Goal: Transaction & Acquisition: Purchase product/service

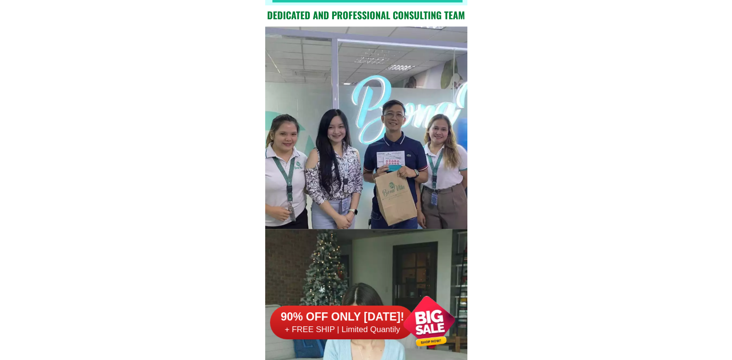
click at [370, 311] on h6 "90% OFF ONLY [DATE]!" at bounding box center [342, 317] width 144 height 14
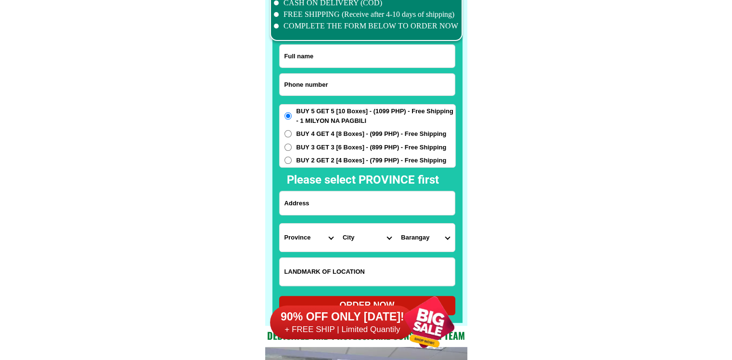
scroll to position [7486, 0]
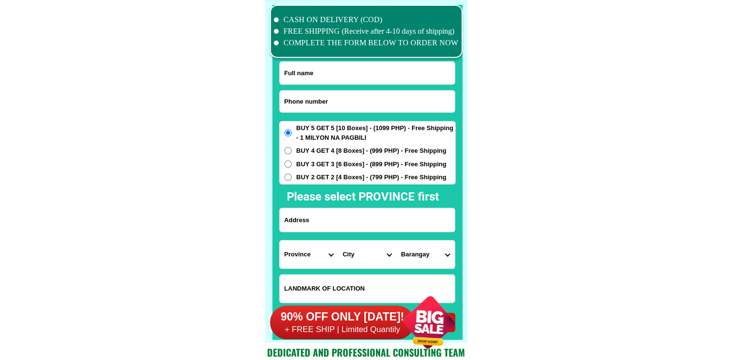
click at [359, 99] on input "Input phone_number" at bounding box center [367, 102] width 175 height 22
paste input "09122864033"
type input "09122864033"
click at [356, 67] on input "Input full_name" at bounding box center [367, 73] width 175 height 23
paste input "[PERSON_NAME]"
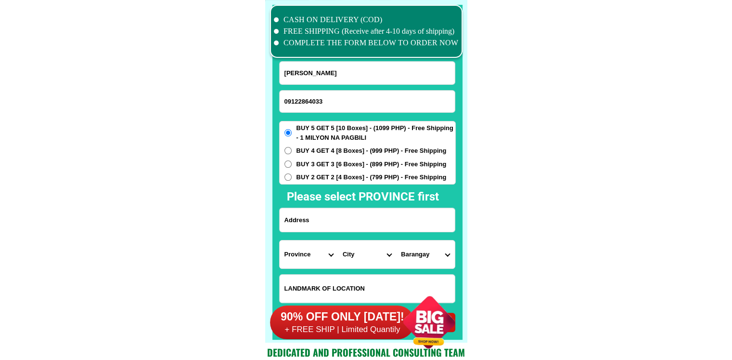
type input "[PERSON_NAME]"
click at [375, 211] on input "Input address" at bounding box center [367, 220] width 175 height 24
paste input "Bgy Limon Sur,Looc,Romblon"
type input "Bgy Limon Sur,Looc,Romblon"
click at [297, 253] on select "Province [GEOGRAPHIC_DATA] [GEOGRAPHIC_DATA][PERSON_NAME][GEOGRAPHIC_DATA][GEOG…" at bounding box center [309, 254] width 58 height 28
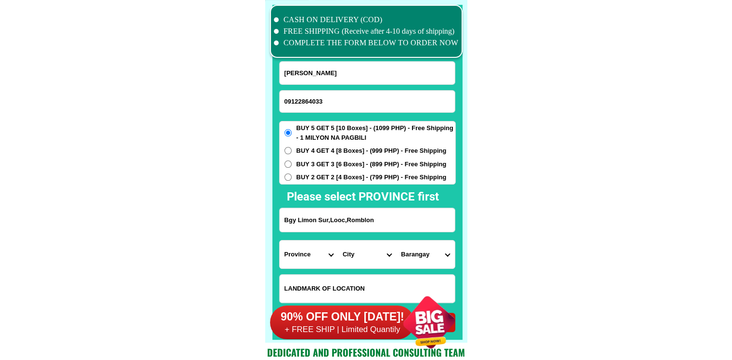
select select "63_763"
drag, startPoint x: 602, startPoint y: 266, endPoint x: 502, endPoint y: 272, distance: 99.8
click at [360, 262] on select "City [PERSON_NAME] Cajidiocan [PERSON_NAME][GEOGRAPHIC_DATA] [GEOGRAPHIC_DATA] …" at bounding box center [367, 254] width 58 height 28
click at [361, 262] on select "City [PERSON_NAME] Cajidiocan [PERSON_NAME][GEOGRAPHIC_DATA] [GEOGRAPHIC_DATA] …" at bounding box center [367, 254] width 58 height 28
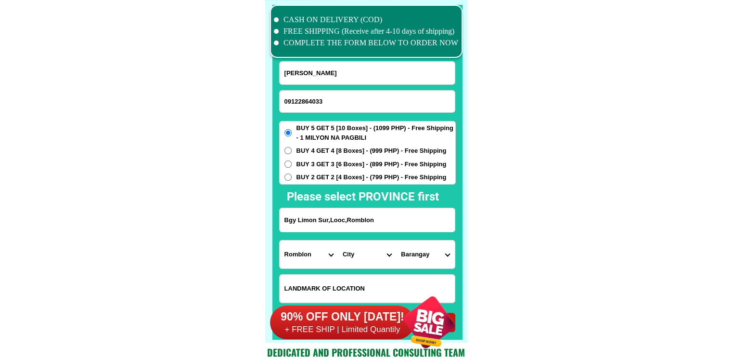
click at [361, 262] on select "City [PERSON_NAME] Cajidiocan [PERSON_NAME][GEOGRAPHIC_DATA] [GEOGRAPHIC_DATA] …" at bounding box center [367, 254] width 58 height 28
select select "63_7637710"
click at [338, 240] on select "City [PERSON_NAME] Cajidiocan [PERSON_NAME][GEOGRAPHIC_DATA] [GEOGRAPHIC_DATA] …" at bounding box center [367, 254] width 58 height 28
click at [441, 261] on select "Barangay [PERSON_NAME][GEOGRAPHIC_DATA] Buenavista Camandao Guinhayaan [GEOGRAP…" at bounding box center [425, 254] width 58 height 28
select select "63_76377109908"
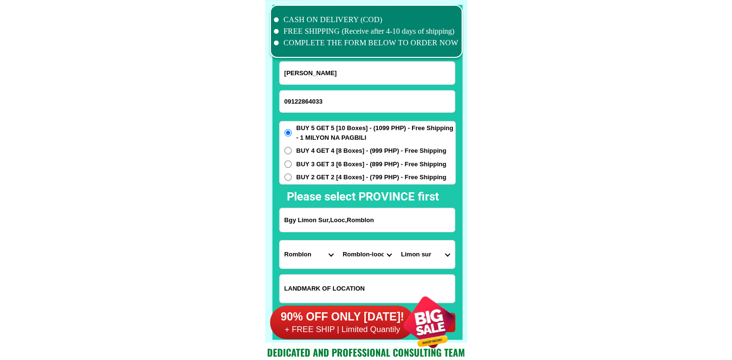
click at [355, 323] on h6 "90% OFF ONLY [DATE]!" at bounding box center [342, 317] width 144 height 14
click at [355, 318] on h6 "90% OFF ONLY [DATE]!" at bounding box center [342, 317] width 144 height 14
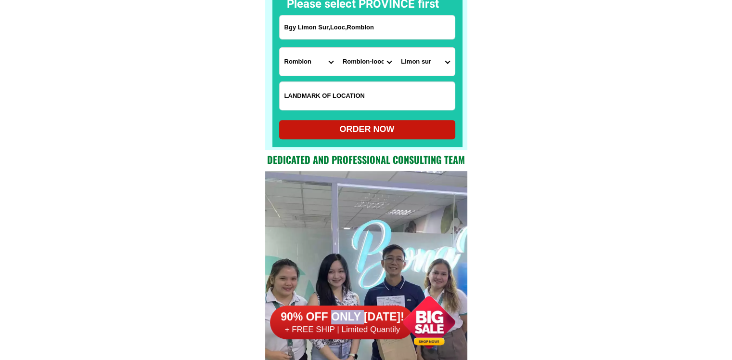
click at [375, 123] on div "ORDER NOW" at bounding box center [367, 129] width 176 height 19
radio input "true"
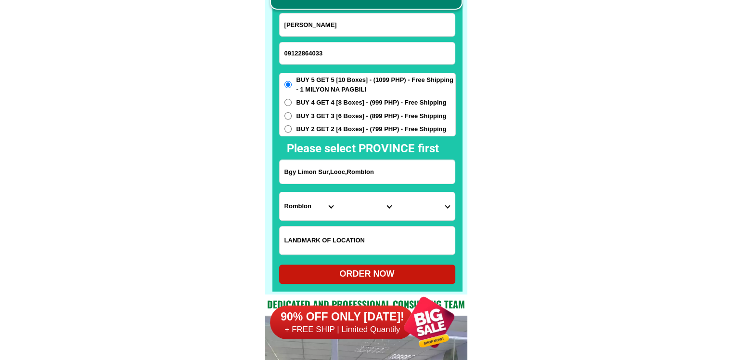
click at [349, 50] on input "09122864033" at bounding box center [367, 53] width 175 height 22
paste input "o964 g838785"
click at [304, 53] on input "o964 g838785" at bounding box center [367, 53] width 175 height 22
drag, startPoint x: 285, startPoint y: 53, endPoint x: 298, endPoint y: 57, distance: 14.0
click at [298, 57] on input "0964838785" at bounding box center [367, 53] width 175 height 22
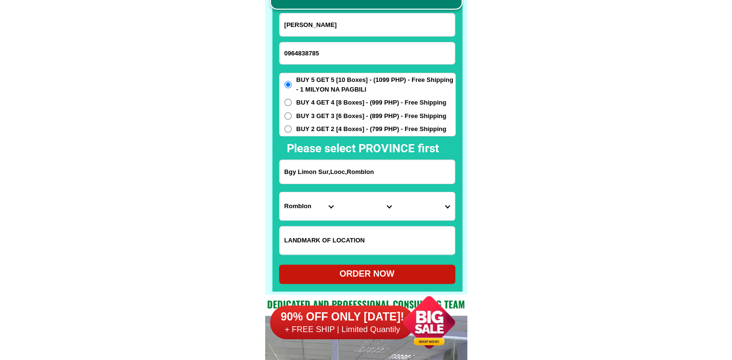
click at [351, 56] on input "0964838785" at bounding box center [367, 53] width 175 height 22
paste input "o964 g"
click at [312, 52] on input "o964 g838785" at bounding box center [367, 53] width 175 height 22
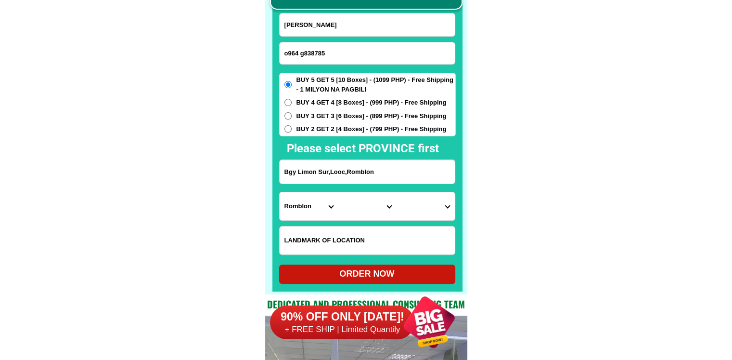
click at [312, 52] on input "o964 g838785" at bounding box center [367, 53] width 175 height 22
paste input "0964 983 8785"
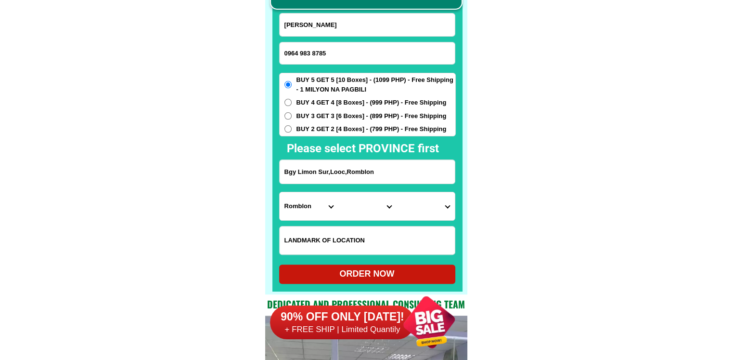
click at [302, 51] on input "0964 983 8785" at bounding box center [367, 53] width 175 height 22
click at [300, 52] on input "0964 983 8785" at bounding box center [367, 53] width 175 height 22
click at [311, 51] on input "0964983 8785" at bounding box center [367, 53] width 175 height 22
type input "09649838785"
click at [345, 29] on input "[PERSON_NAME]" at bounding box center [367, 24] width 175 height 23
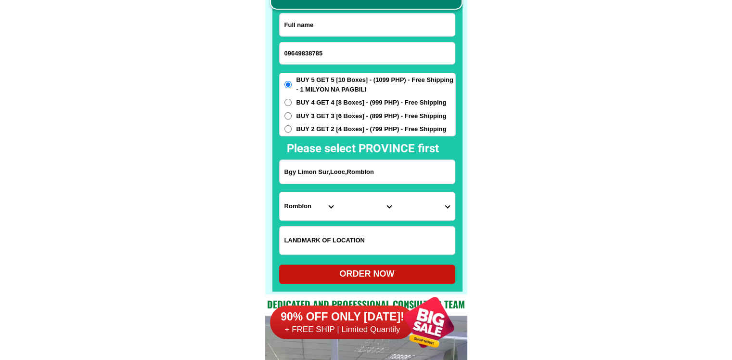
paste input "[PERSON_NAME]"
type input "[PERSON_NAME]"
click at [337, 168] on input "Bgy Limon Sur,Looc,Romblon" at bounding box center [367, 172] width 175 height 24
paste input "barsngay bohangin binangonan [PERSON_NAME]"
type input "barsngay bohangin binangonan [PERSON_NAME]"
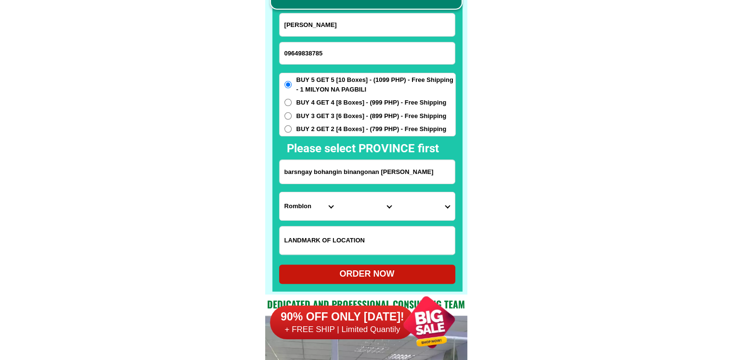
click at [312, 208] on select "Province [GEOGRAPHIC_DATA] [GEOGRAPHIC_DATA][PERSON_NAME][GEOGRAPHIC_DATA][GEOG…" at bounding box center [309, 206] width 58 height 28
select select "63_993"
drag, startPoint x: 593, startPoint y: 234, endPoint x: 516, endPoint y: 238, distance: 77.1
click at [361, 210] on select "City Angono Antipolo-city [GEOGRAPHIC_DATA] [GEOGRAPHIC_DATA] [GEOGRAPHIC_DATA]…" at bounding box center [367, 206] width 58 height 28
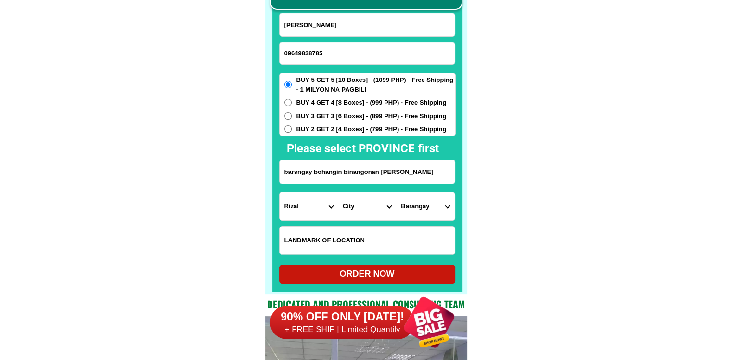
select select "63_9938511"
drag, startPoint x: 612, startPoint y: 232, endPoint x: 519, endPoint y: 223, distance: 92.9
click at [424, 214] on select "Barangay Bangad Batingan Bilibiran Binitagan Bombong Buhangin Calumpang Ginoong…" at bounding box center [425, 206] width 58 height 28
select select "63_99385117010"
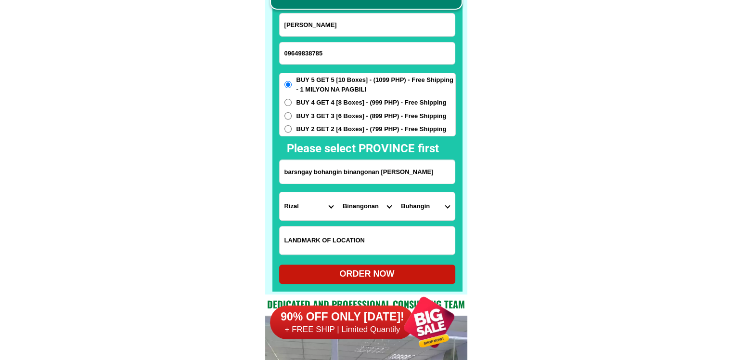
click at [341, 274] on div "ORDER NOW" at bounding box center [367, 273] width 176 height 13
radio input "true"
click at [301, 51] on input "Input phone_number" at bounding box center [367, 53] width 175 height 22
paste input "09605070599"
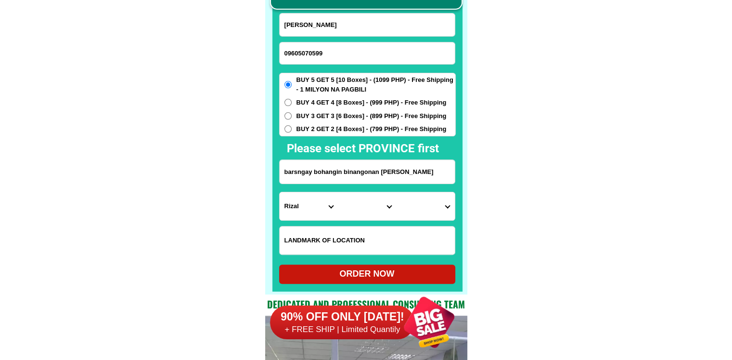
type input "09605070599"
click at [353, 18] on input "[PERSON_NAME]" at bounding box center [367, 24] width 175 height 23
paste input "[PERSON_NAME]"
type input "[PERSON_NAME]"
click at [354, 166] on input "Input address" at bounding box center [367, 172] width 175 height 24
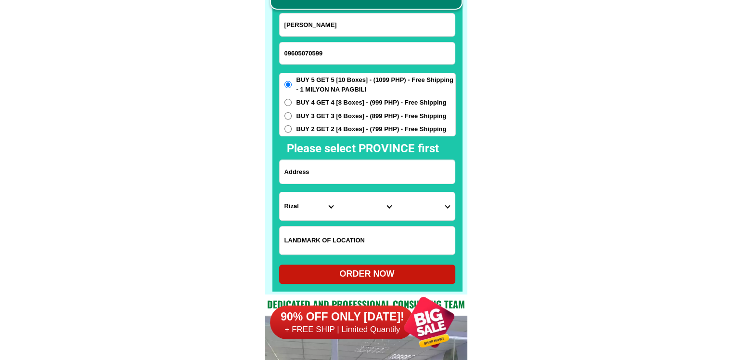
paste input "blk.t Iceland Bagong Pagasa brgy [GEOGRAPHIC_DATA][PERSON_NAME][GEOGRAPHIC_DATA]"
type input "blk.t Iceland Bagong Pagasa brgy [GEOGRAPHIC_DATA][PERSON_NAME][GEOGRAPHIC_DATA]"
click at [304, 205] on select "Province [GEOGRAPHIC_DATA] [GEOGRAPHIC_DATA][PERSON_NAME][GEOGRAPHIC_DATA][GEOG…" at bounding box center [309, 206] width 58 height 28
select select "63_993"
click at [353, 209] on select "City" at bounding box center [367, 206] width 58 height 28
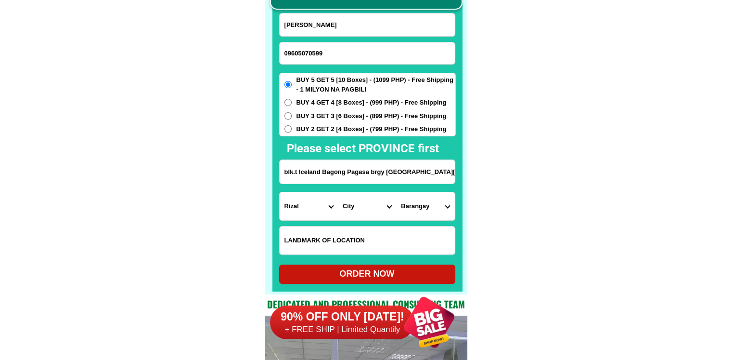
select select "63_9936987"
click at [338, 192] on select "City Angono Antipolo-city [GEOGRAPHIC_DATA] [GEOGRAPHIC_DATA] [GEOGRAPHIC_DATA]…" at bounding box center [367, 206] width 58 height 28
click at [433, 210] on select "Barangay [PERSON_NAME] (pob.) Muzon [GEOGRAPHIC_DATA][PERSON_NAME] [GEOGRAPHIC_…" at bounding box center [425, 206] width 58 height 28
select select "63_99369876869"
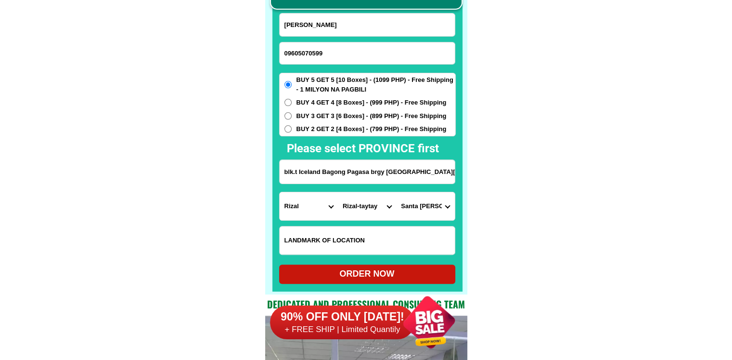
click at [361, 272] on div "ORDER NOW" at bounding box center [367, 273] width 176 height 13
radio input "true"
click at [355, 58] on input "Input phone_number" at bounding box center [367, 53] width 175 height 22
paste input "09175738887"
type input "09175738887"
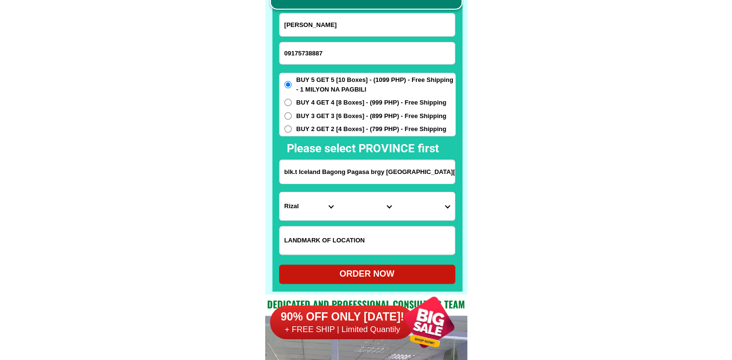
click at [354, 21] on input "[PERSON_NAME]" at bounding box center [367, 24] width 175 height 23
paste input "[PERSON_NAME]"
type input "[PERSON_NAME]"
click at [352, 170] on input "Input address" at bounding box center [367, 172] width 175 height 24
paste input "123 segundo st snt [PERSON_NAME] subd .pulang lupa 2 [GEOGRAPHIC_DATA]"
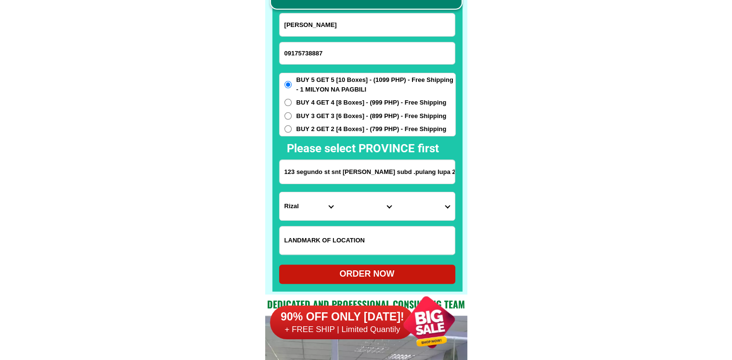
scroll to position [0, 14]
type input "123 segundo st snt [PERSON_NAME] subd .pulang lupa 2 [GEOGRAPHIC_DATA]"
click at [315, 202] on select "Province [GEOGRAPHIC_DATA] [GEOGRAPHIC_DATA][PERSON_NAME][GEOGRAPHIC_DATA][GEOG…" at bounding box center [309, 206] width 58 height 28
select select "63_219"
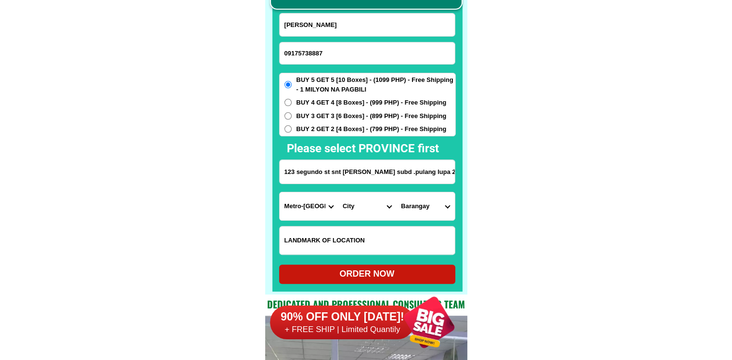
drag, startPoint x: 590, startPoint y: 241, endPoint x: 553, endPoint y: 244, distance: 37.7
click at [377, 205] on select "City [GEOGRAPHIC_DATA] [GEOGRAPHIC_DATA] [GEOGRAPHIC_DATA] [GEOGRAPHIC_DATA]-ci…" at bounding box center [367, 206] width 58 height 28
select select "63_2199576"
drag, startPoint x: 601, startPoint y: 230, endPoint x: 584, endPoint y: 228, distance: 17.9
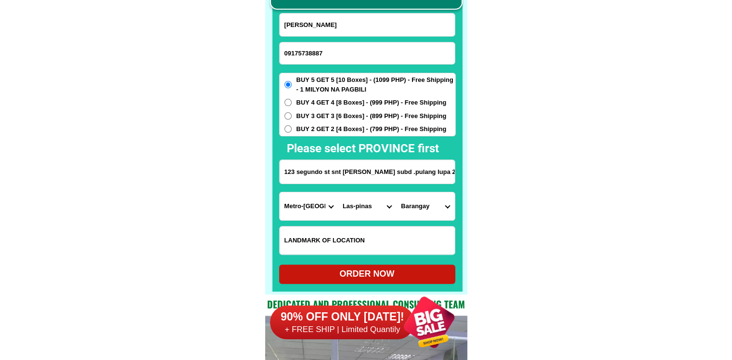
drag, startPoint x: 428, startPoint y: 174, endPoint x: 520, endPoint y: 183, distance: 92.9
click at [424, 177] on input "123 segundo st snt [PERSON_NAME] subd .pulang lupa 2 [GEOGRAPHIC_DATA]" at bounding box center [367, 172] width 175 height 24
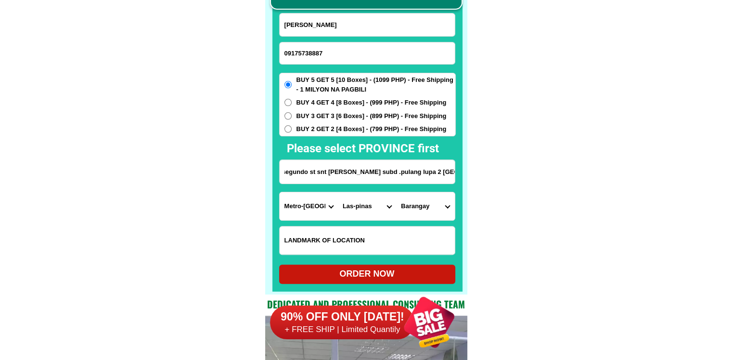
click at [424, 208] on select "Barangay [PERSON_NAME] dos [PERSON_NAME] uno B. f. international village [PERSO…" at bounding box center [425, 206] width 58 height 28
click at [437, 203] on select "Barangay [PERSON_NAME] dos [PERSON_NAME] uno B. f. international village [PERSO…" at bounding box center [425, 206] width 58 height 28
select select "63_21995761229"
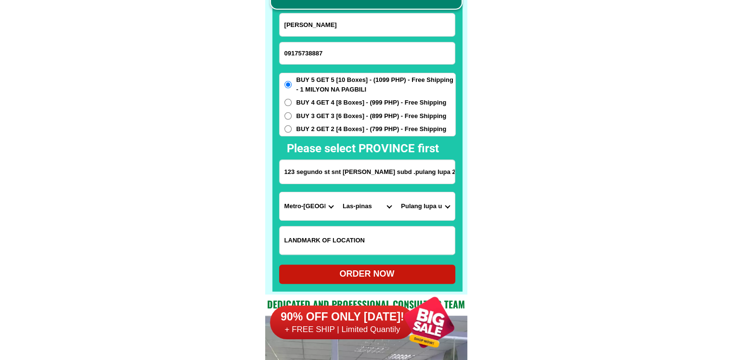
click at [396, 192] on select "Barangay [PERSON_NAME] dos [PERSON_NAME] uno B. f. international village [PERSO…" at bounding box center [425, 206] width 58 height 28
click at [391, 274] on div "ORDER NOW" at bounding box center [367, 273] width 176 height 13
type input "123 segundo st snt [PERSON_NAME] subd .pulang lupa 2 [GEOGRAPHIC_DATA]"
radio input "true"
click at [354, 50] on input "09175738887" at bounding box center [367, 53] width 175 height 22
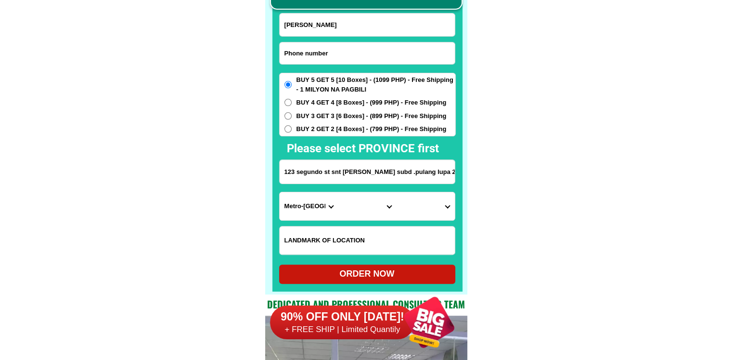
paste input "09770386913"
type input "09770386913"
click at [348, 23] on input "Input full_name" at bounding box center [367, 24] width 175 height 23
paste input "[PERSON_NAME]"
type input "[PERSON_NAME]"
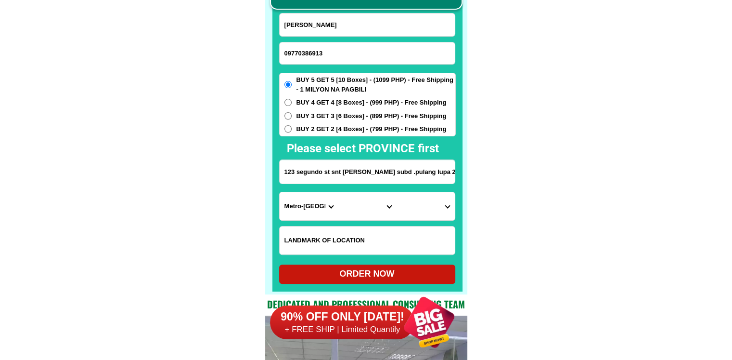
click at [329, 164] on input "123 segundo st snt [PERSON_NAME] subd .pulang lupa 2 [GEOGRAPHIC_DATA]" at bounding box center [367, 172] width 175 height 24
paste input "[PERSON_NAME] st east calaguiman ,[GEOGRAPHIC_DATA],[GEOGRAPHIC_DATA]"
type input "[PERSON_NAME] st east calaguiman ,[GEOGRAPHIC_DATA],[GEOGRAPHIC_DATA]"
click at [313, 114] on span "BUY 3 GET 3 [6 Boxes] - (899 PHP) - Free Shipping" at bounding box center [372, 116] width 150 height 10
click at [292, 114] on input "BUY 3 GET 3 [6 Boxes] - (899 PHP) - Free Shipping" at bounding box center [288, 115] width 7 height 7
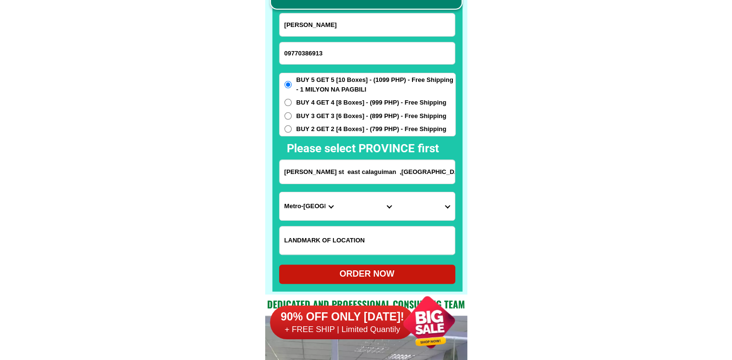
radio input "true"
click at [309, 196] on select "Province [GEOGRAPHIC_DATA] [GEOGRAPHIC_DATA][PERSON_NAME][GEOGRAPHIC_DATA][GEOG…" at bounding box center [309, 206] width 58 height 28
select select "63_1"
click at [373, 205] on select "City [GEOGRAPHIC_DATA] [GEOGRAPHIC_DATA] [GEOGRAPHIC_DATA]-city [GEOGRAPHIC_DAT…" at bounding box center [367, 206] width 58 height 28
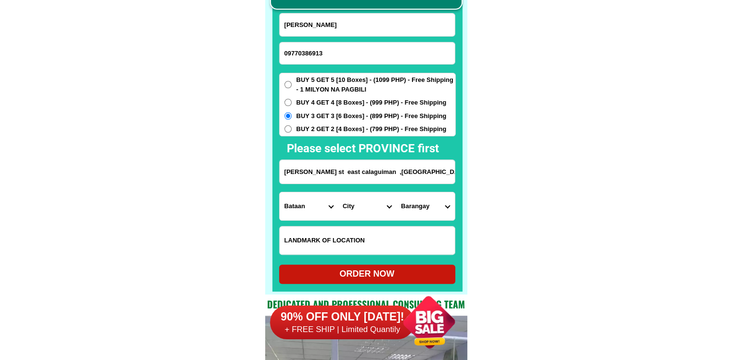
select select "63_15432"
drag, startPoint x: 634, startPoint y: 234, endPoint x: 584, endPoint y: 234, distance: 50.6
click at [437, 205] on select "Barangay East calaguiman (pob.) [GEOGRAPHIC_DATA] (pob.) [PERSON_NAME] (pob.) […" at bounding box center [425, 206] width 58 height 28
select select "63_1543274087"
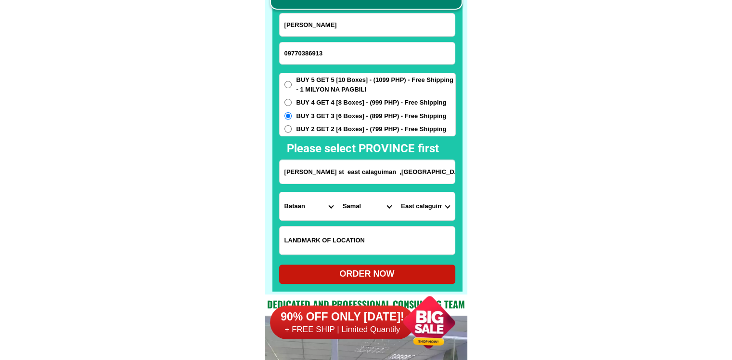
drag, startPoint x: 633, startPoint y: 223, endPoint x: 574, endPoint y: 258, distance: 68.6
click at [431, 282] on div "ORDER NOW" at bounding box center [367, 273] width 176 height 19
radio input "true"
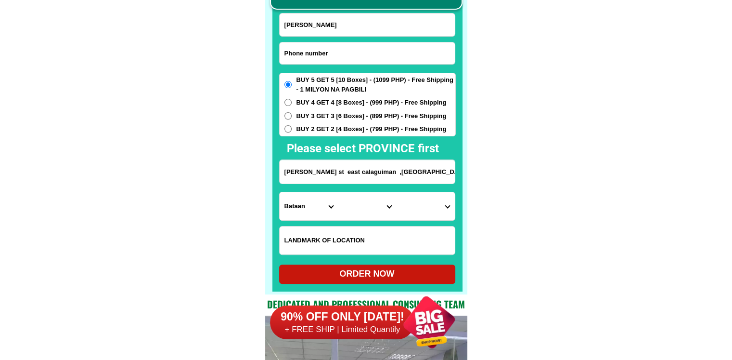
drag, startPoint x: 351, startPoint y: 62, endPoint x: 330, endPoint y: 62, distance: 20.2
click at [351, 62] on input "Input phone_number" at bounding box center [367, 53] width 175 height 22
paste input "O9462344580"
click at [288, 54] on input "O9462344580" at bounding box center [367, 53] width 175 height 22
type input "09462344580"
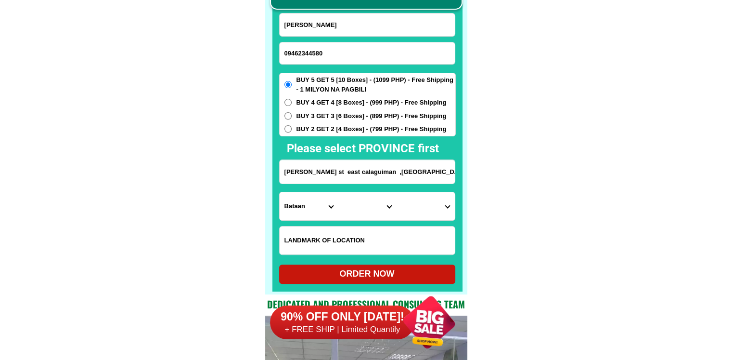
drag, startPoint x: 647, startPoint y: 230, endPoint x: 462, endPoint y: 52, distance: 256.4
click at [351, 13] on div "[PERSON_NAME]" at bounding box center [367, 25] width 176 height 24
click at [389, 26] on input "Input full_name" at bounding box center [367, 24] width 175 height 23
paste input "[PERSON_NAME] [PERSON_NAME]"
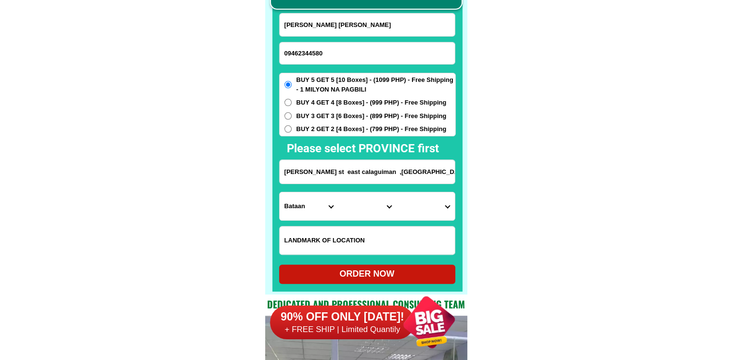
type input "[PERSON_NAME] [PERSON_NAME]"
drag, startPoint x: 329, startPoint y: 170, endPoint x: 330, endPoint y: 165, distance: 6.0
click at [329, 170] on input "Input address" at bounding box center [367, 172] width 175 height 24
paste input "[STREET_ADDRESS][PERSON_NAME] [GEOGRAPHIC_DATA], [GEOGRAPHIC_DATA]"
type input "[STREET_ADDRESS][PERSON_NAME] [GEOGRAPHIC_DATA], [GEOGRAPHIC_DATA]"
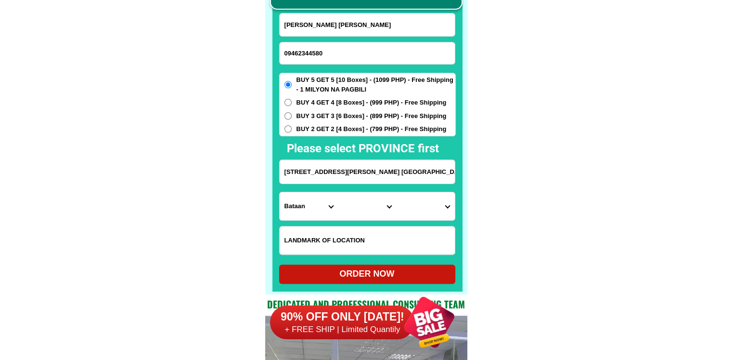
click at [306, 241] on input "Input LANDMARKOFLOCATION" at bounding box center [367, 240] width 175 height 28
paste input "Landmark___ Masanting Trading"
type input "Landmark___ Masanting Trading"
click at [315, 209] on select "Province [GEOGRAPHIC_DATA] [GEOGRAPHIC_DATA][PERSON_NAME][GEOGRAPHIC_DATA][GEOG…" at bounding box center [309, 206] width 58 height 28
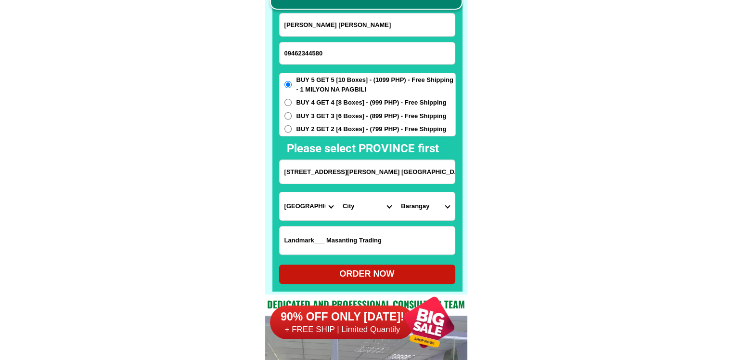
drag, startPoint x: 577, startPoint y: 254, endPoint x: 387, endPoint y: 204, distance: 196.6
click at [330, 205] on select "Province [GEOGRAPHIC_DATA] [GEOGRAPHIC_DATA][PERSON_NAME][GEOGRAPHIC_DATA][GEOG…" at bounding box center [309, 206] width 58 height 28
select select "63_247"
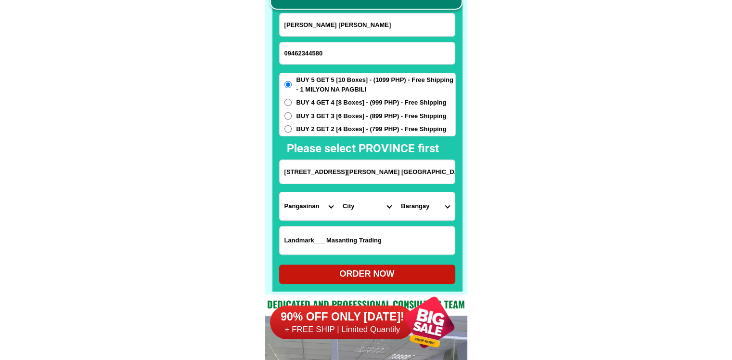
click at [376, 206] on select "City [GEOGRAPHIC_DATA] [PERSON_NAME]-city [GEOGRAPHIC_DATA] [GEOGRAPHIC_DATA] […" at bounding box center [367, 206] width 58 height 28
select select "63_2471044"
click at [338, 192] on select "City [GEOGRAPHIC_DATA] [PERSON_NAME]-city [GEOGRAPHIC_DATA] [GEOGRAPHIC_DATA] […" at bounding box center [367, 206] width 58 height 28
click at [428, 212] on select "Barangay [PERSON_NAME] Camangaan [GEOGRAPHIC_DATA] [GEOGRAPHIC_DATA] Dumayat [G…" at bounding box center [425, 206] width 58 height 28
select select "63_24710441009"
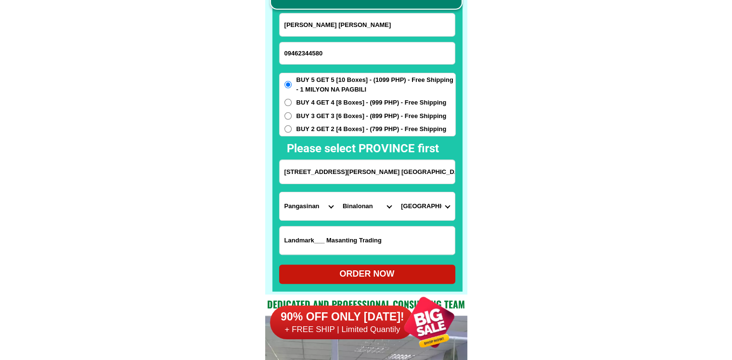
click at [381, 274] on div "ORDER NOW" at bounding box center [367, 273] width 176 height 13
radio input "true"
click at [346, 40] on form "[PERSON_NAME] [PERSON_NAME] 09462344580 ORDER NOW [STREET_ADDRESS][PERSON_NAME]…" at bounding box center [367, 148] width 177 height 271
click at [337, 54] on input "09462344580" at bounding box center [367, 53] width 175 height 22
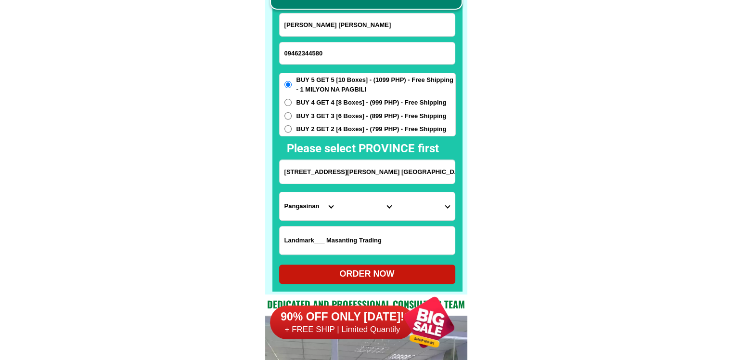
paste input "09772961006"
type input "09772961006"
click at [387, 14] on input "[PERSON_NAME] [PERSON_NAME]" at bounding box center [367, 24] width 175 height 23
paste input "[PERSON_NAME]"
type input "[PERSON_NAME]"
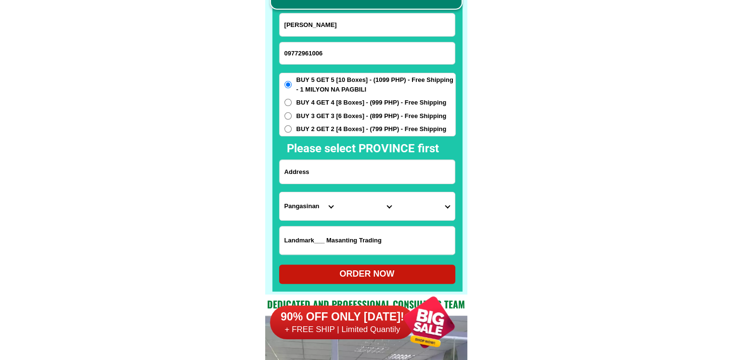
click at [349, 164] on input "Input address" at bounding box center [367, 172] width 175 height 24
paste input "P.Noviost. brgy. Bubog San [PERSON_NAME]. mindorocp"
type input "P.Noviost. brgy. Bubog San [PERSON_NAME]. mindorocp"
click at [304, 204] on select "Province [GEOGRAPHIC_DATA] [GEOGRAPHIC_DATA][PERSON_NAME][GEOGRAPHIC_DATA][GEOG…" at bounding box center [309, 206] width 58 height 28
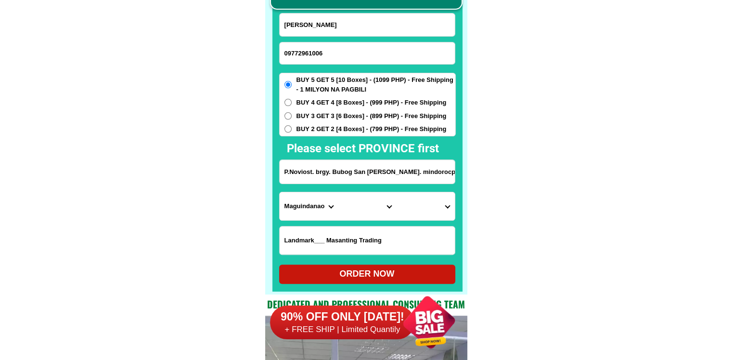
drag, startPoint x: 613, startPoint y: 231, endPoint x: 605, endPoint y: 229, distance: 8.1
click at [324, 210] on select "Province [GEOGRAPHIC_DATA] [GEOGRAPHIC_DATA][PERSON_NAME][GEOGRAPHIC_DATA][GEOG…" at bounding box center [309, 206] width 58 height 28
click at [401, 166] on input "P.Noviost. brgy. Bubog San [PERSON_NAME]. mindorocp" at bounding box center [367, 172] width 175 height 24
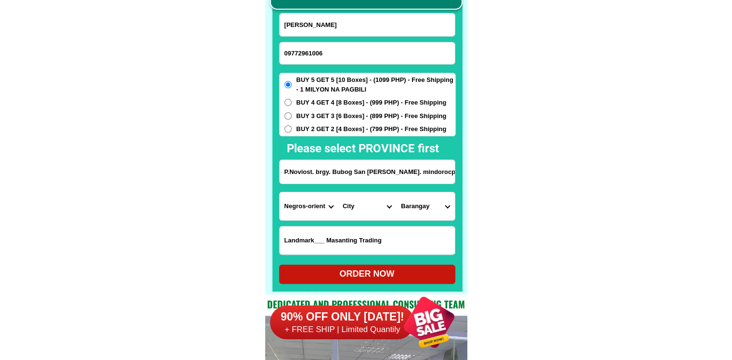
click at [401, 166] on input "P.Noviost. brgy. Bubog San [PERSON_NAME]. mindorocp" at bounding box center [367, 172] width 175 height 24
click at [299, 210] on select "Province [GEOGRAPHIC_DATA] [GEOGRAPHIC_DATA][PERSON_NAME][GEOGRAPHIC_DATA][GEOG…" at bounding box center [309, 206] width 58 height 28
select select "63_136"
click at [348, 203] on select "City [GEOGRAPHIC_DATA]-de-ilog [GEOGRAPHIC_DATA] Lubang [GEOGRAPHIC_DATA]-[GEOG…" at bounding box center [367, 206] width 58 height 28
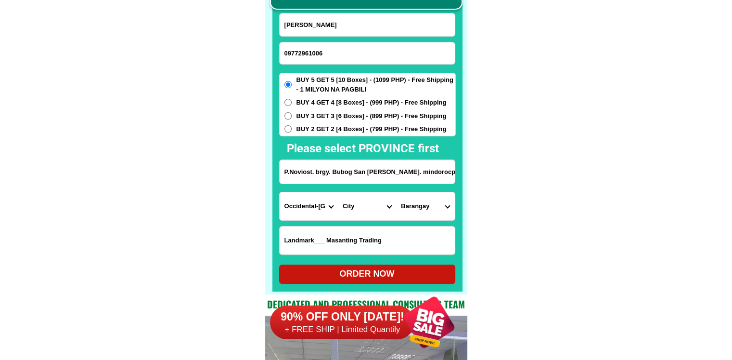
select select "63_1368593"
click at [338, 192] on select "City [GEOGRAPHIC_DATA]-de-ilog [GEOGRAPHIC_DATA] Lubang [GEOGRAPHIC_DATA]-[GEOG…" at bounding box center [367, 206] width 58 height 28
click at [437, 203] on select "[GEOGRAPHIC_DATA][PERSON_NAME] (pob.) [GEOGRAPHIC_DATA] (pob.) Barangay 3 Baran…" at bounding box center [425, 206] width 58 height 28
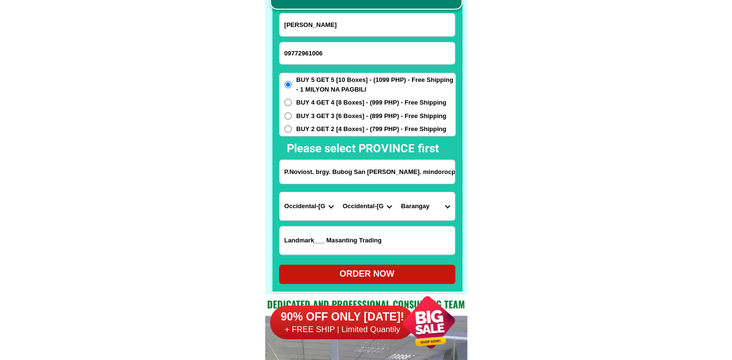
select select "63_13685937823"
drag, startPoint x: 577, startPoint y: 158, endPoint x: 572, endPoint y: 166, distance: 9.3
click at [370, 268] on div "ORDER NOW" at bounding box center [367, 273] width 176 height 13
type input "P.Noviost. brgy. Bubog San [PERSON_NAME]. mindorocp"
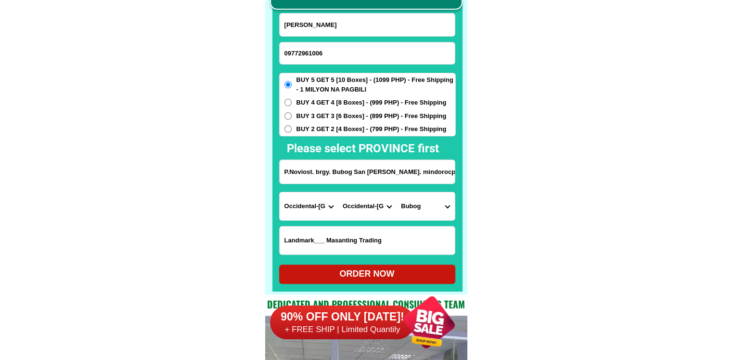
radio input "true"
click at [340, 59] on input "Input phone_number" at bounding box center [367, 53] width 175 height 22
paste input "09530617288"
type input "09530617288"
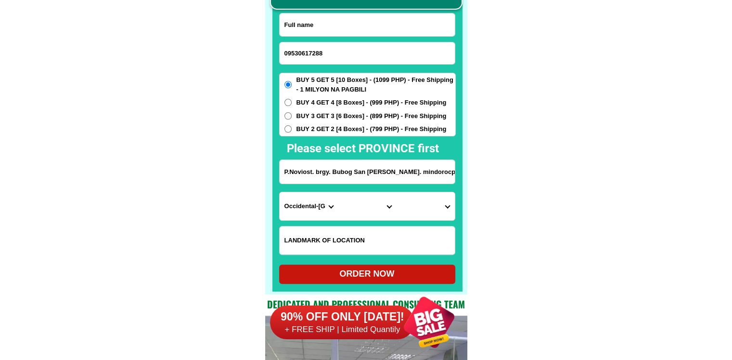
click at [348, 15] on input "Input full_name" at bounding box center [367, 24] width 175 height 23
paste input "[PERSON_NAME]"
type input "[PERSON_NAME]"
click at [348, 157] on form "[PERSON_NAME] 09530617288 ORDER NOW P.Noviost. brgy. Bubog [GEOGRAPHIC_DATA][PE…" at bounding box center [367, 148] width 177 height 271
click at [342, 169] on input "P.Noviost. brgy. Bubog San [PERSON_NAME]. mindorocp" at bounding box center [367, 172] width 175 height 24
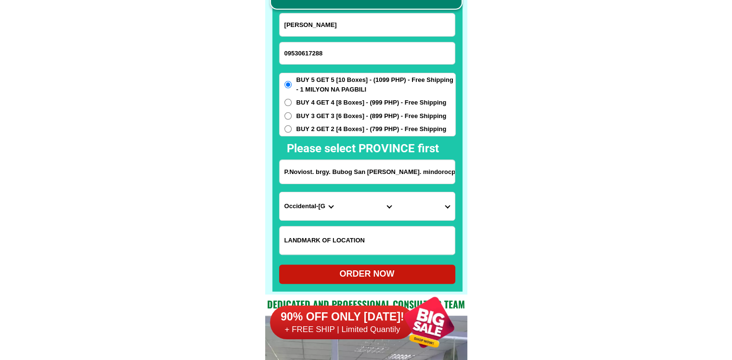
paste input "purok sandeya brgy [PERSON_NAME][GEOGRAPHIC_DATA]"
type input "purok sandeya brgy [PERSON_NAME][GEOGRAPHIC_DATA]"
click at [300, 198] on select "Province [GEOGRAPHIC_DATA] [GEOGRAPHIC_DATA][PERSON_NAME][GEOGRAPHIC_DATA][GEOG…" at bounding box center [309, 206] width 58 height 28
select select "63_115"
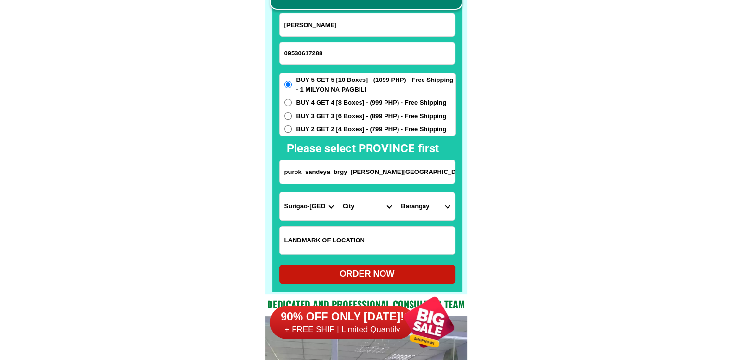
click at [358, 203] on select "City [GEOGRAPHIC_DATA] Bislig-city [GEOGRAPHIC_DATA][PERSON_NAME] [PERSON_NAME]…" at bounding box center [367, 206] width 58 height 28
select select "63_1155108"
drag, startPoint x: 600, startPoint y: 241, endPoint x: 584, endPoint y: 241, distance: 15.9
click at [441, 204] on select "Barangay Alba Anahao bag-o Anahao daan [PERSON_NAME] Bangsud Cabangahan [PERSON…" at bounding box center [425, 206] width 58 height 28
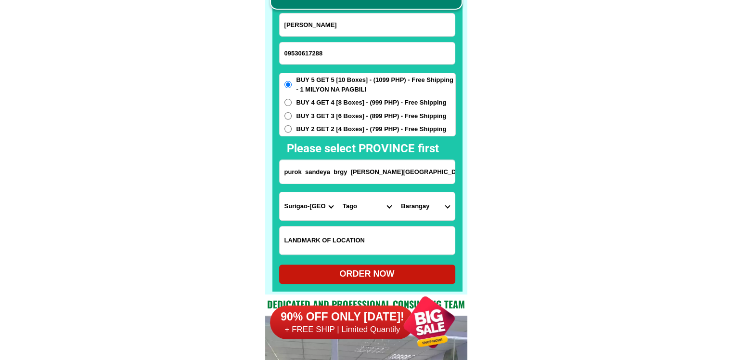
select select "63_11551087875"
drag, startPoint x: 531, startPoint y: 218, endPoint x: 504, endPoint y: 243, distance: 37.1
click at [404, 286] on div at bounding box center [429, 322] width 76 height 76
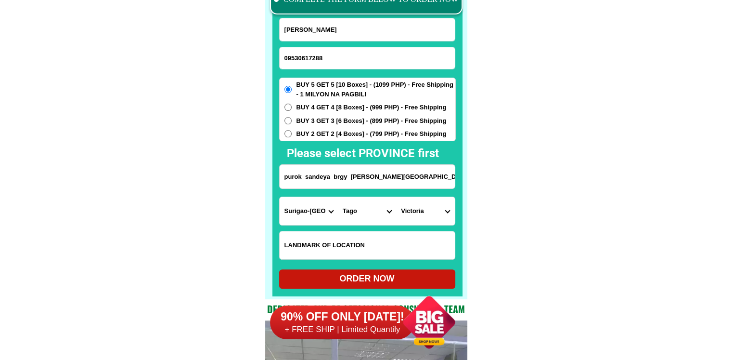
scroll to position [7582, 0]
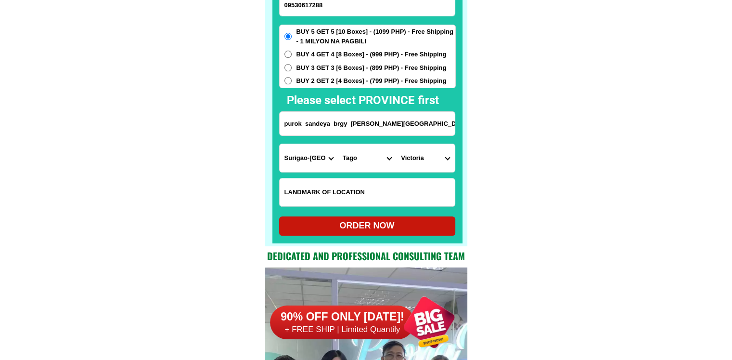
click at [383, 218] on div "ORDER NOW" at bounding box center [367, 225] width 176 height 19
radio input "true"
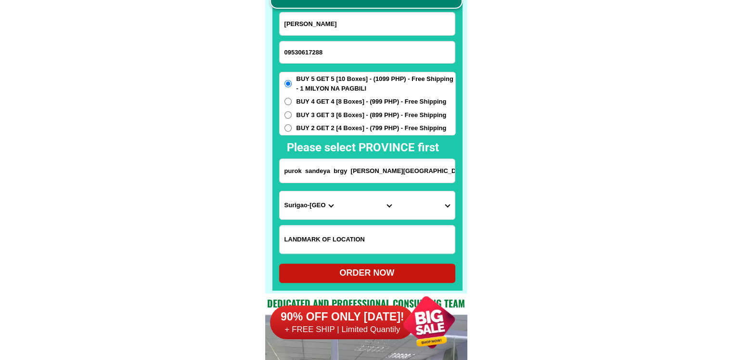
scroll to position [7486, 0]
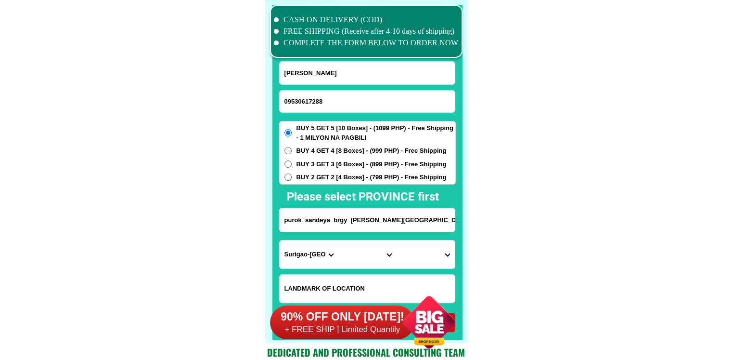
click at [329, 93] on input "09530617288" at bounding box center [367, 102] width 175 height 22
paste input "09814856880"
type input "09814856880"
click at [339, 66] on input "[PERSON_NAME]" at bounding box center [367, 73] width 175 height 23
paste input "[PERSON_NAME]"
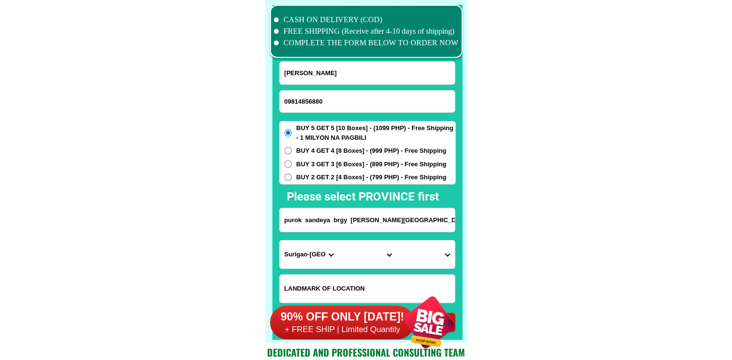
type input "[PERSON_NAME]"
click at [321, 225] on input "Input address" at bounding box center [367, 220] width 175 height 24
paste input "Linayasan [PERSON_NAME]"
type input "Linayasan [PERSON_NAME]"
click at [305, 253] on select "Province [GEOGRAPHIC_DATA] [GEOGRAPHIC_DATA][PERSON_NAME][GEOGRAPHIC_DATA][GEOG…" at bounding box center [309, 254] width 58 height 28
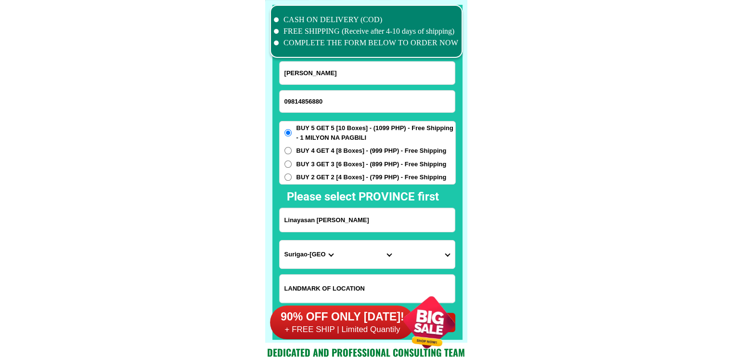
select select "63_595"
click at [280, 240] on select "Province [GEOGRAPHIC_DATA] [GEOGRAPHIC_DATA][PERSON_NAME][GEOGRAPHIC_DATA][GEOG…" at bounding box center [309, 254] width 58 height 28
click at [365, 260] on select "City Aklan-balete Aklan-banga [GEOGRAPHIC_DATA][PERSON_NAME] [PERSON_NAME][GEOG…" at bounding box center [367, 254] width 58 height 28
click at [375, 257] on select "City Aklan-balete Aklan-banga [GEOGRAPHIC_DATA][PERSON_NAME] [PERSON_NAME][GEOG…" at bounding box center [367, 254] width 58 height 28
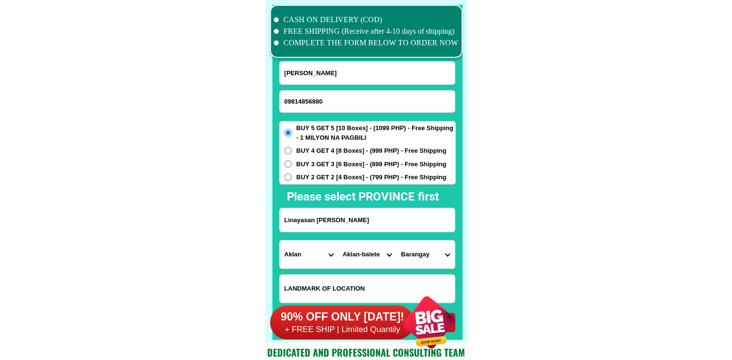
select select "63_595298"
click at [338, 240] on select "City Aklan-balete Aklan-banga [GEOGRAPHIC_DATA][PERSON_NAME] [PERSON_NAME][GEOG…" at bounding box center [367, 254] width 58 height 28
click at [422, 257] on select "Barangay [PERSON_NAME] Dalipdip Ginictan Linayasan Lumaynay [PERSON_NAME] Man-u…" at bounding box center [425, 254] width 58 height 28
select select "63_5952982152"
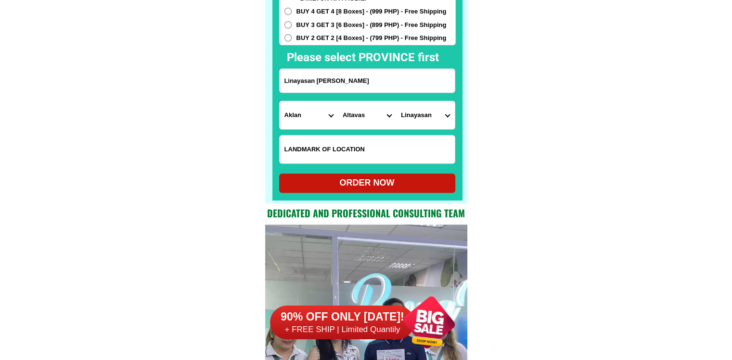
scroll to position [7630, 0]
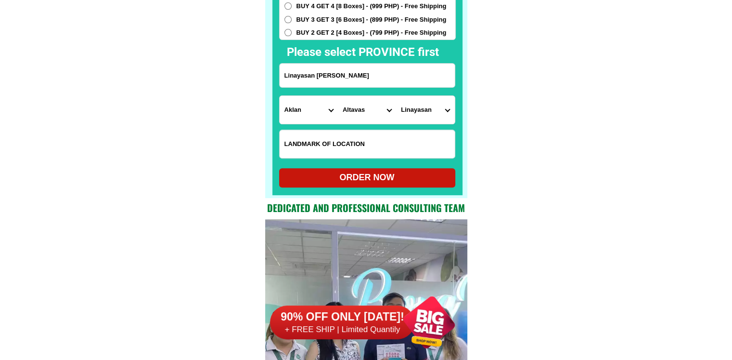
click at [365, 174] on div "ORDER NOW" at bounding box center [367, 177] width 176 height 13
type input "Linayasan [PERSON_NAME]"
radio input "true"
